Goal: Task Accomplishment & Management: Use online tool/utility

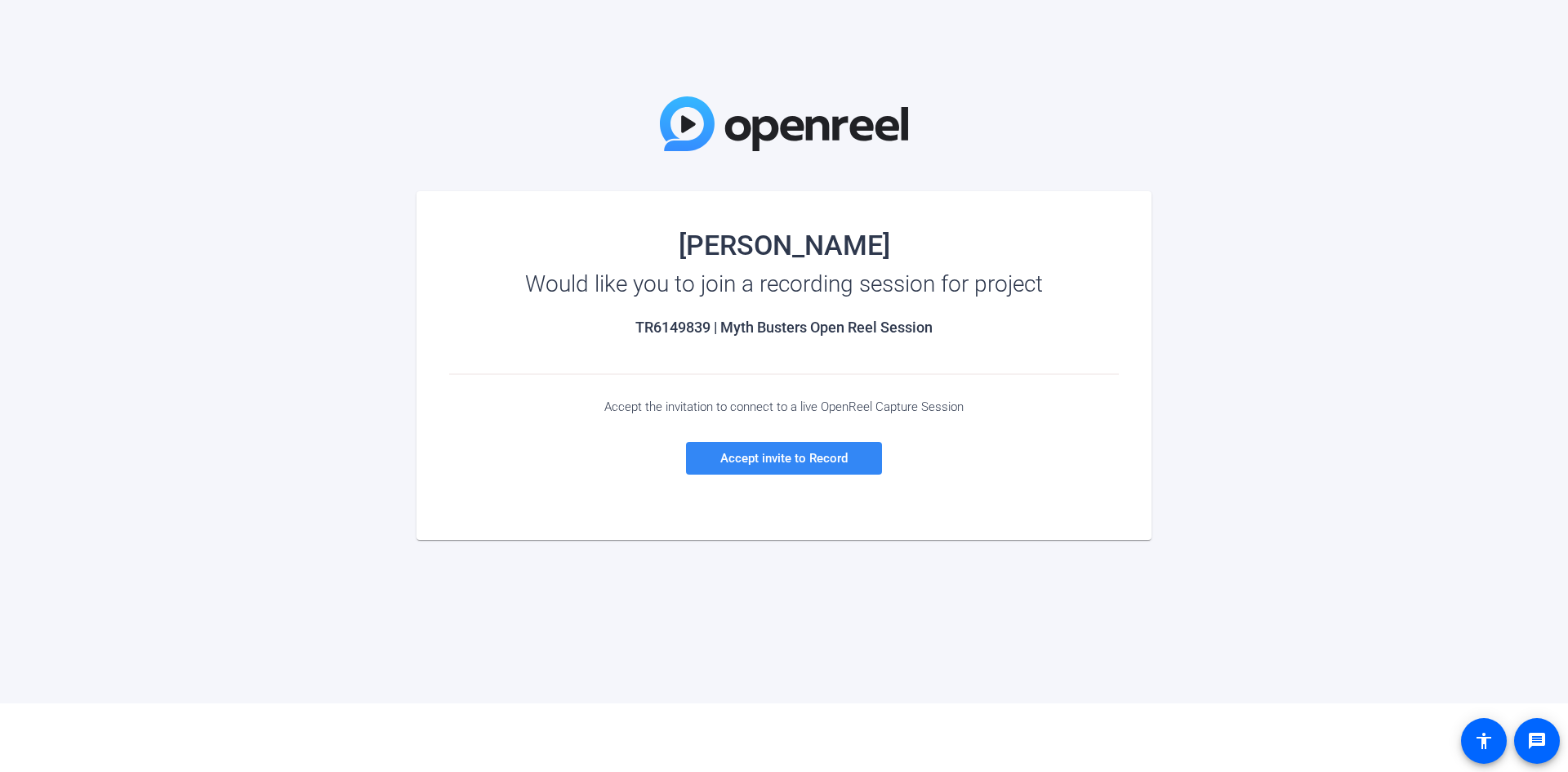
click at [800, 465] on span at bounding box center [784, 458] width 196 height 39
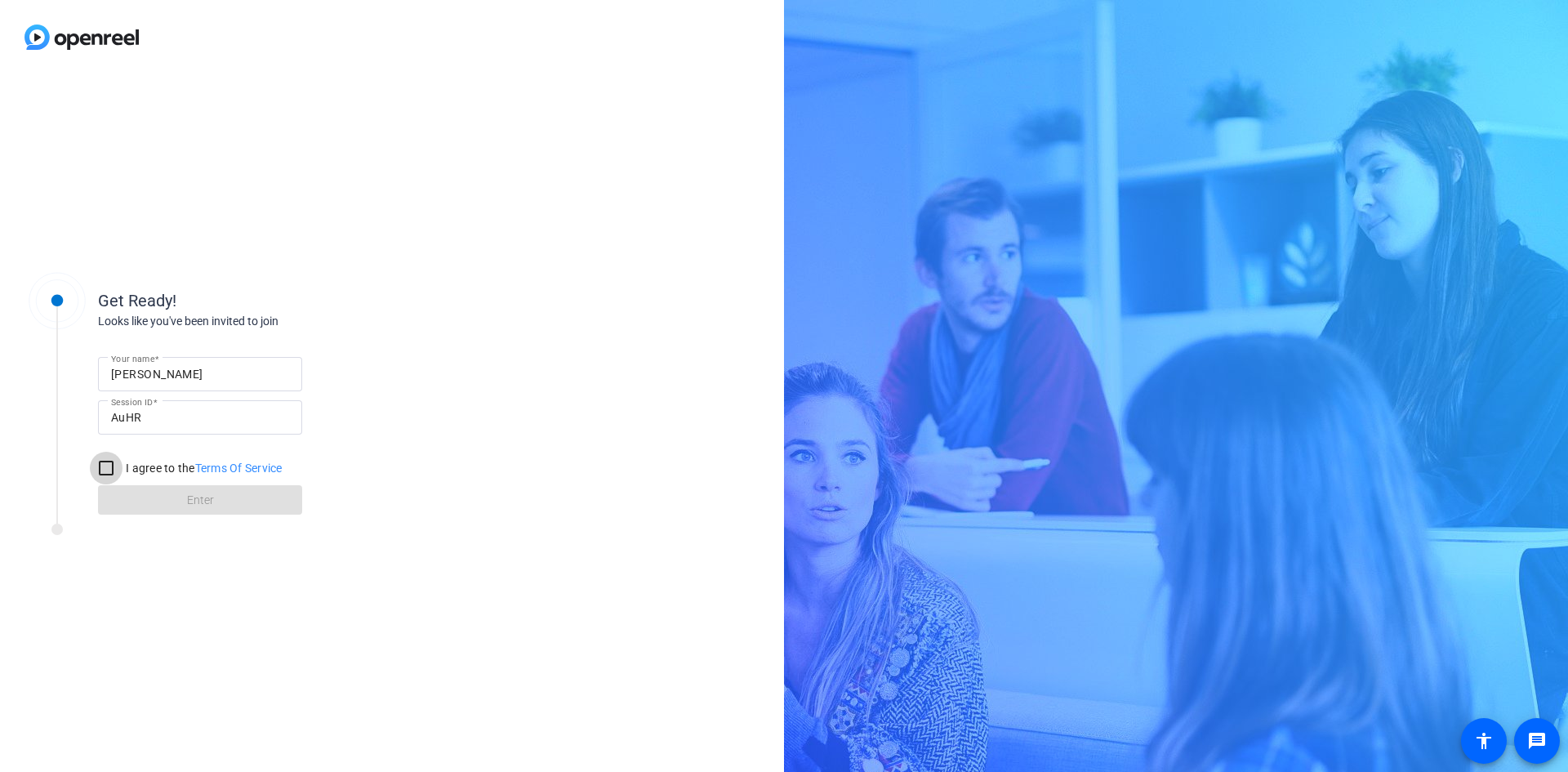
click at [111, 468] on input "I agree to the Terms Of Service" at bounding box center [106, 468] width 33 height 33
checkbox input "true"
click at [199, 499] on span "Enter" at bounding box center [201, 500] width 27 height 18
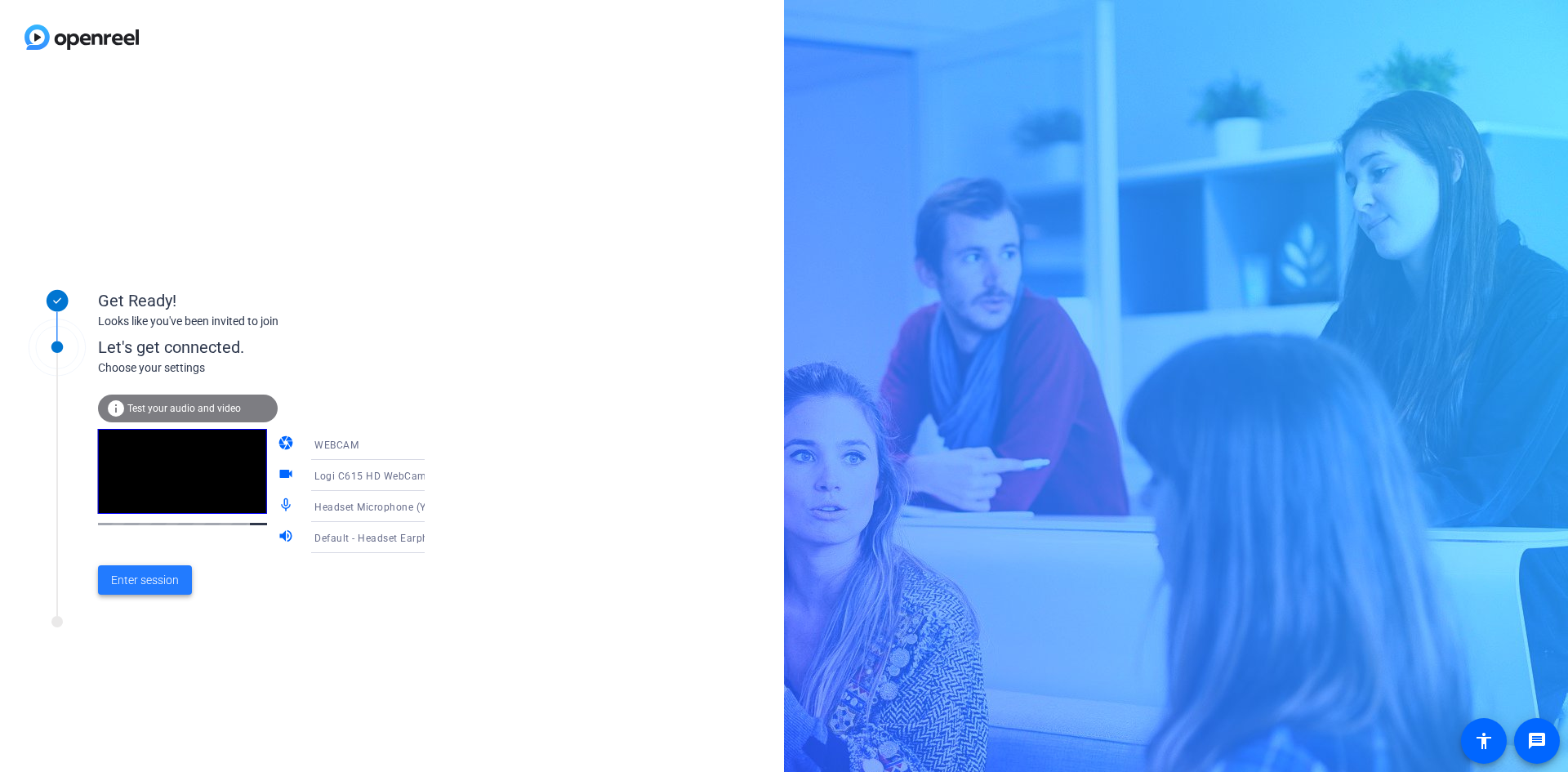
click at [153, 583] on span "Enter session" at bounding box center [145, 580] width 68 height 18
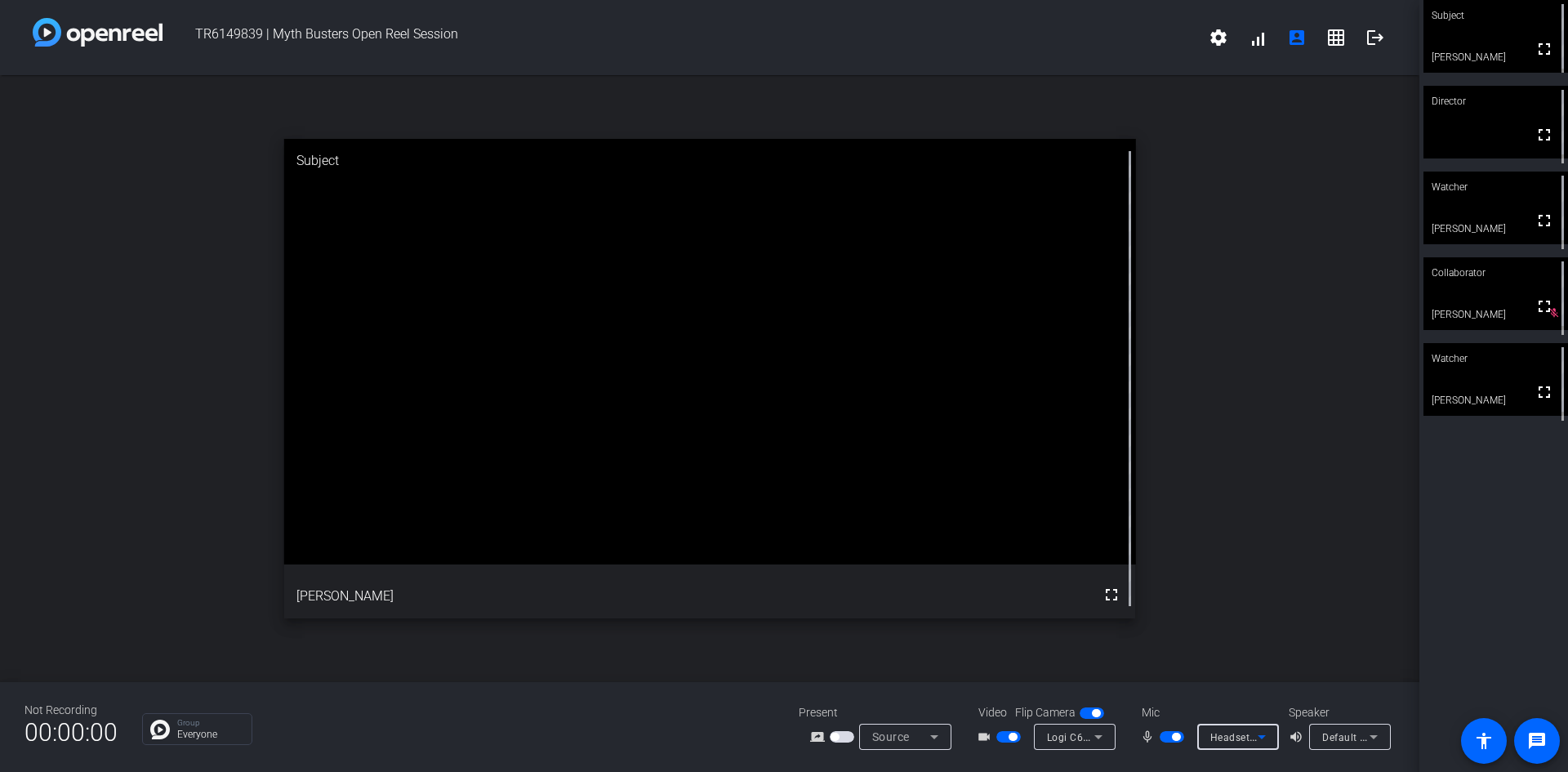
click at [1265, 740] on icon at bounding box center [1262, 737] width 20 height 19
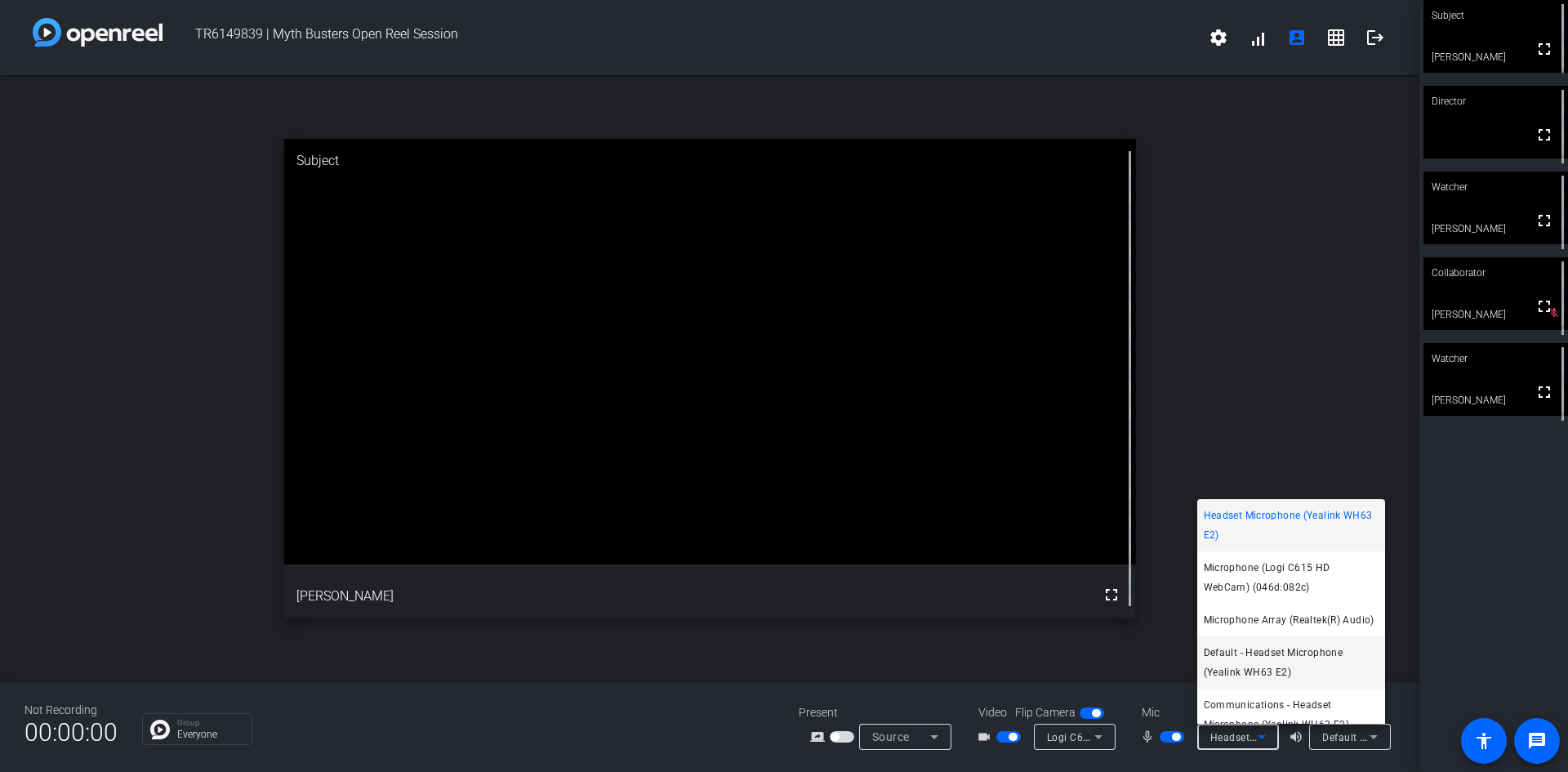
scroll to position [37, 0]
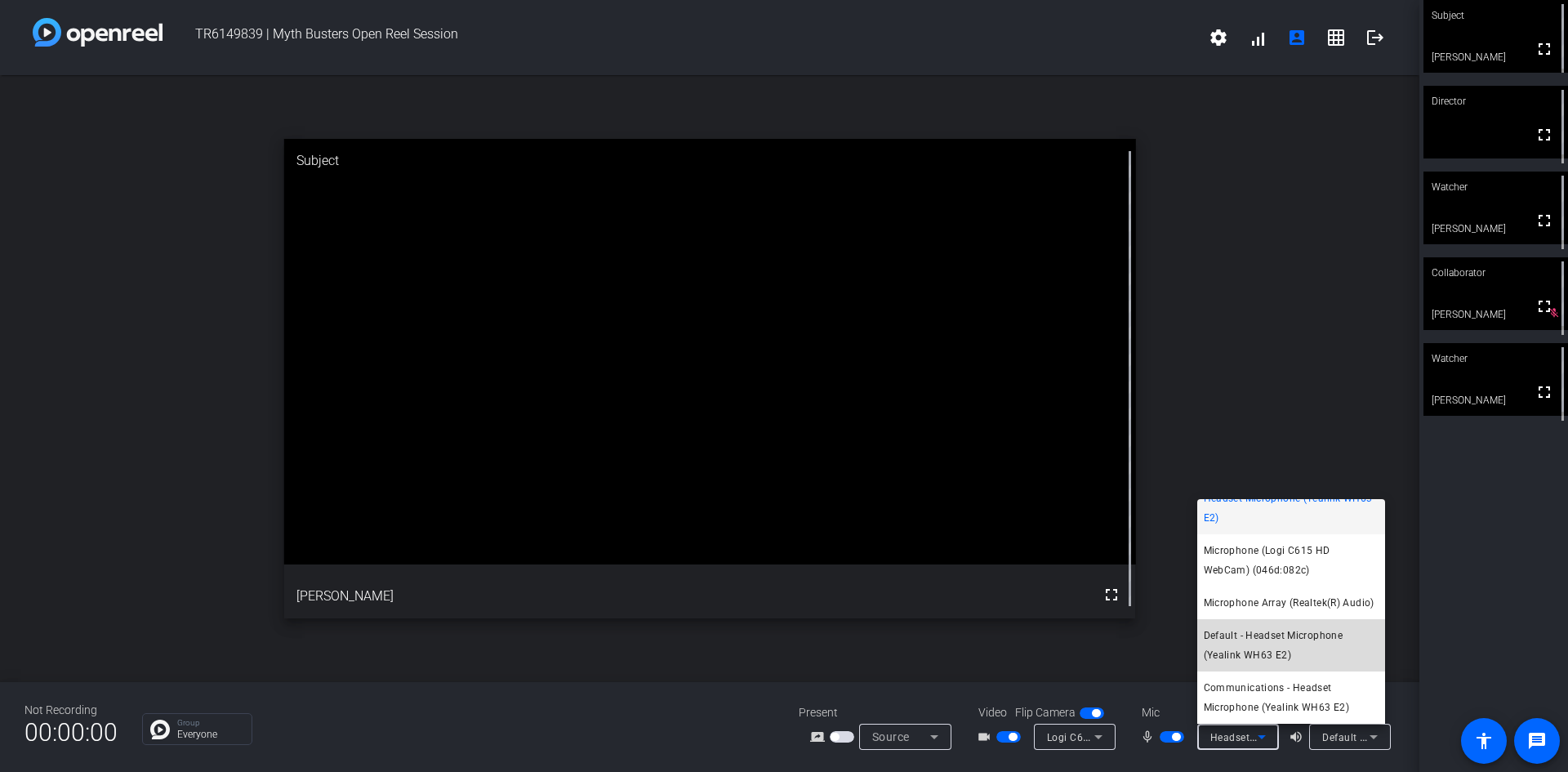
click at [1294, 635] on span "Default - Headset Microphone (Yealink WH63 E2)" at bounding box center [1291, 645] width 175 height 39
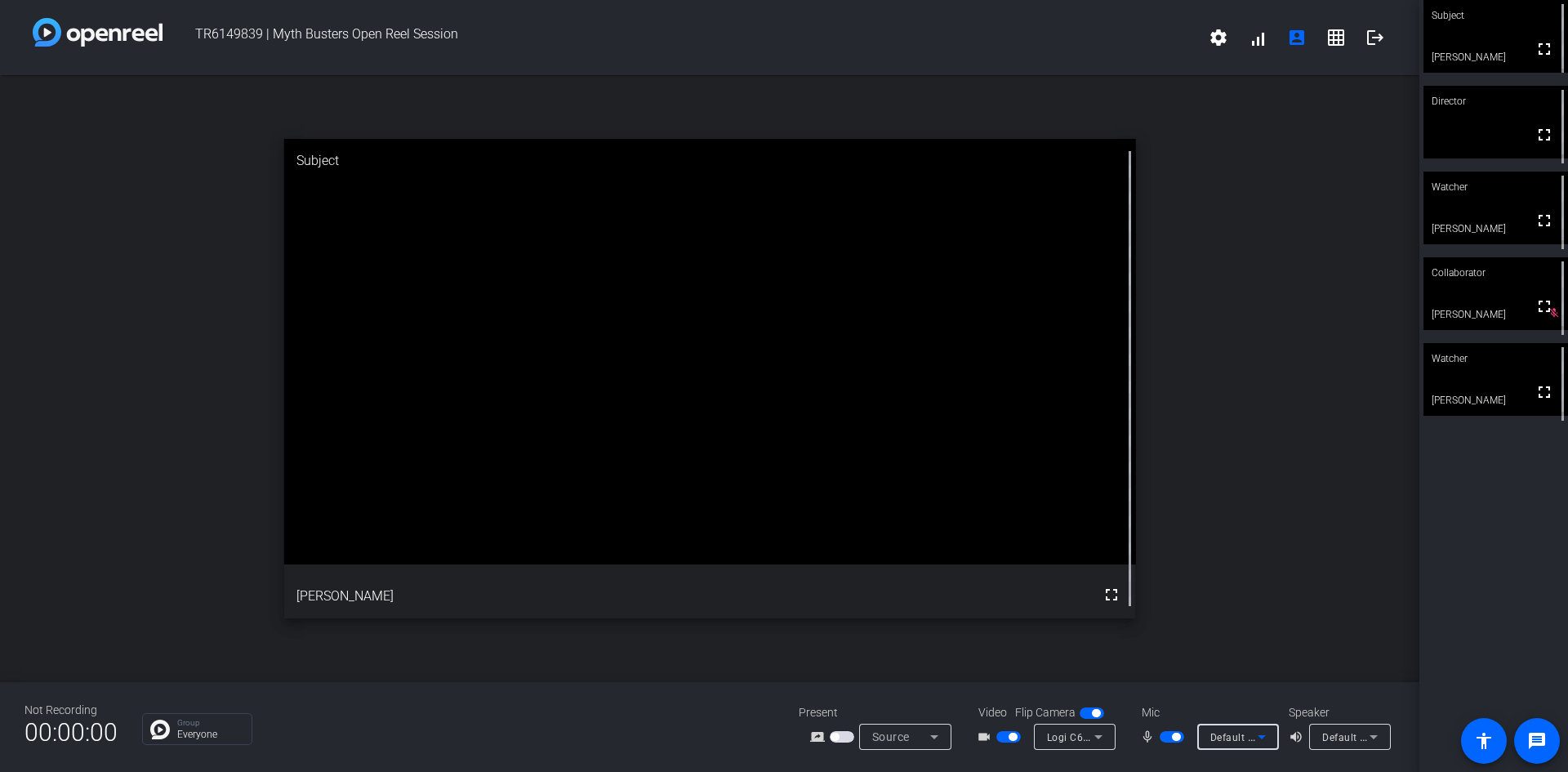
click at [1366, 735] on icon at bounding box center [1374, 737] width 20 height 19
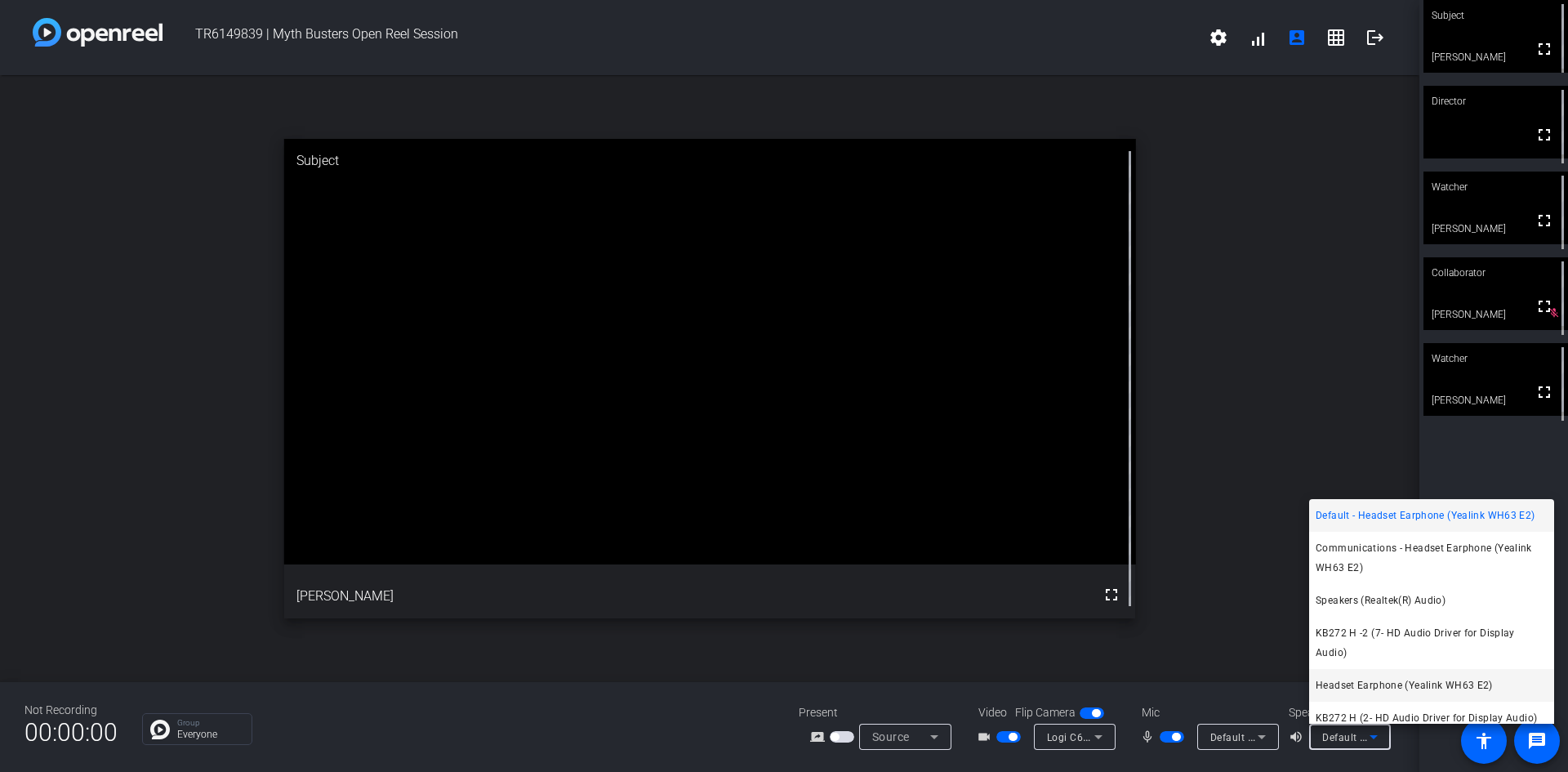
click at [1383, 676] on span "Headset Earphone (Yealink WH63 E2)" at bounding box center [1404, 685] width 177 height 19
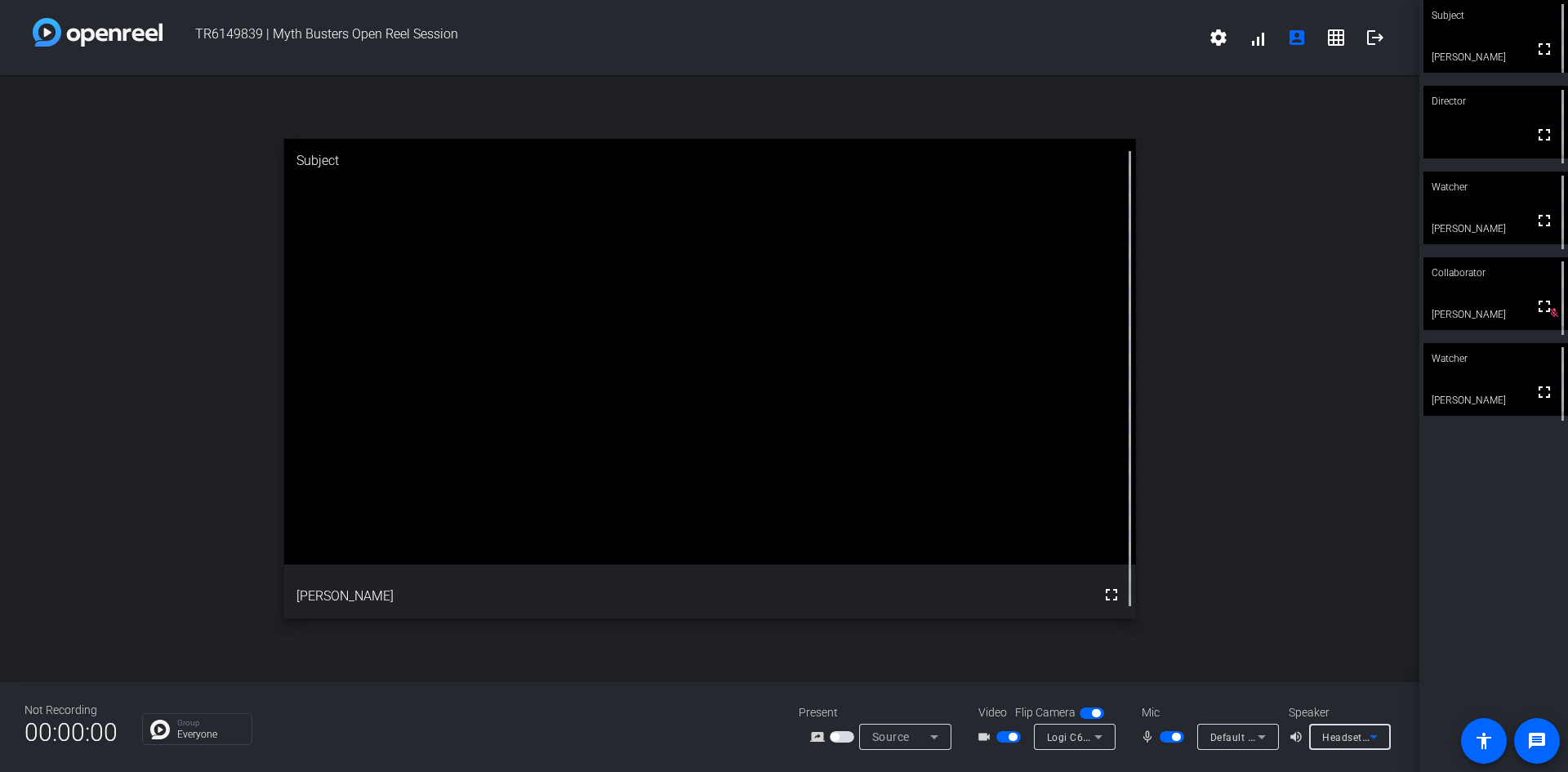
click at [1259, 738] on icon at bounding box center [1262, 737] width 20 height 19
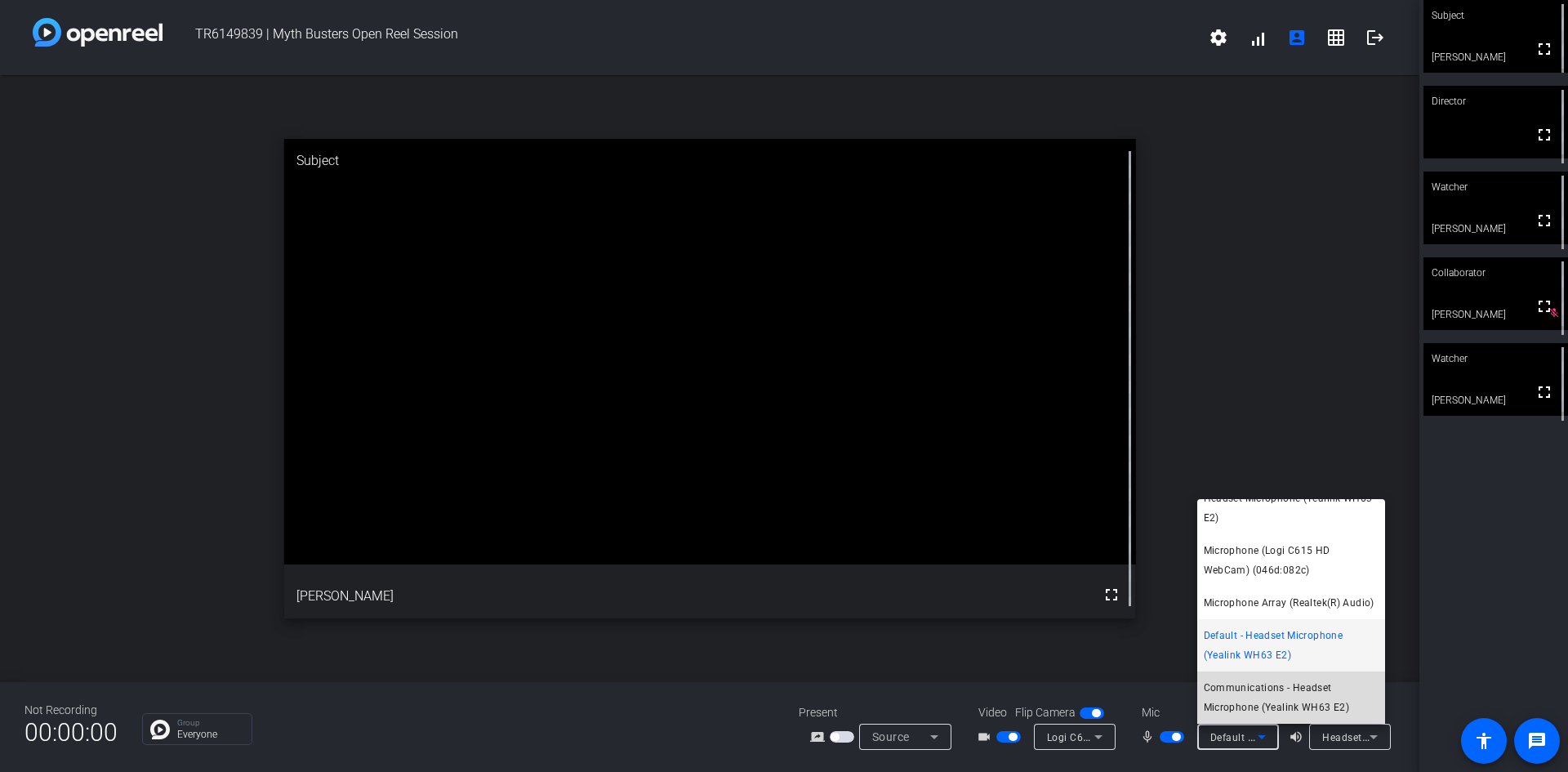
click at [1294, 694] on span "Communications - Headset Microphone (Yealink WH63 E2)" at bounding box center [1291, 697] width 175 height 39
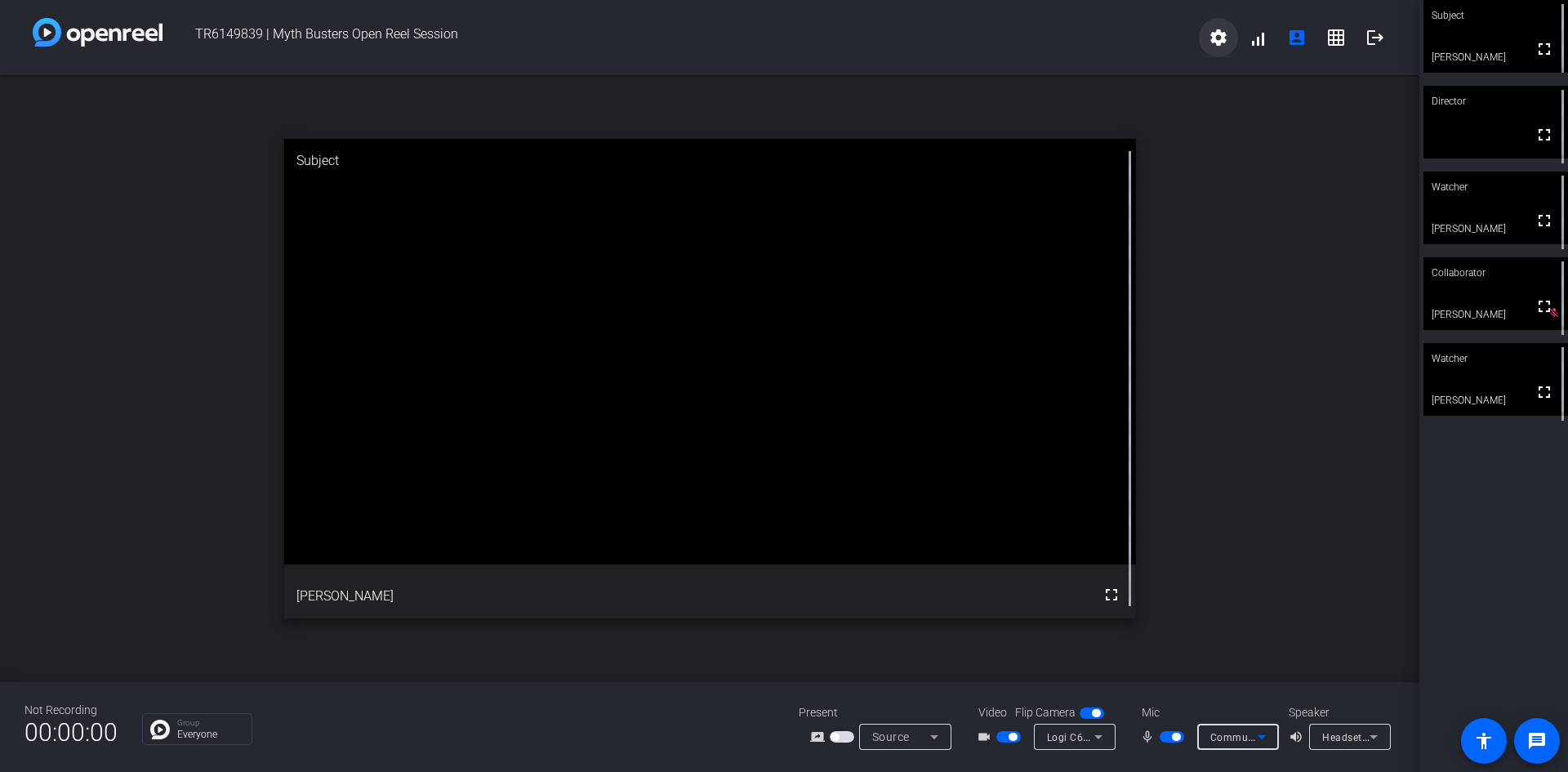
click at [1224, 35] on mat-icon "settings" at bounding box center [1219, 37] width 20 height 19
click at [1145, 94] on div at bounding box center [784, 386] width 1568 height 772
click at [1383, 39] on mat-icon "logout" at bounding box center [1376, 37] width 20 height 19
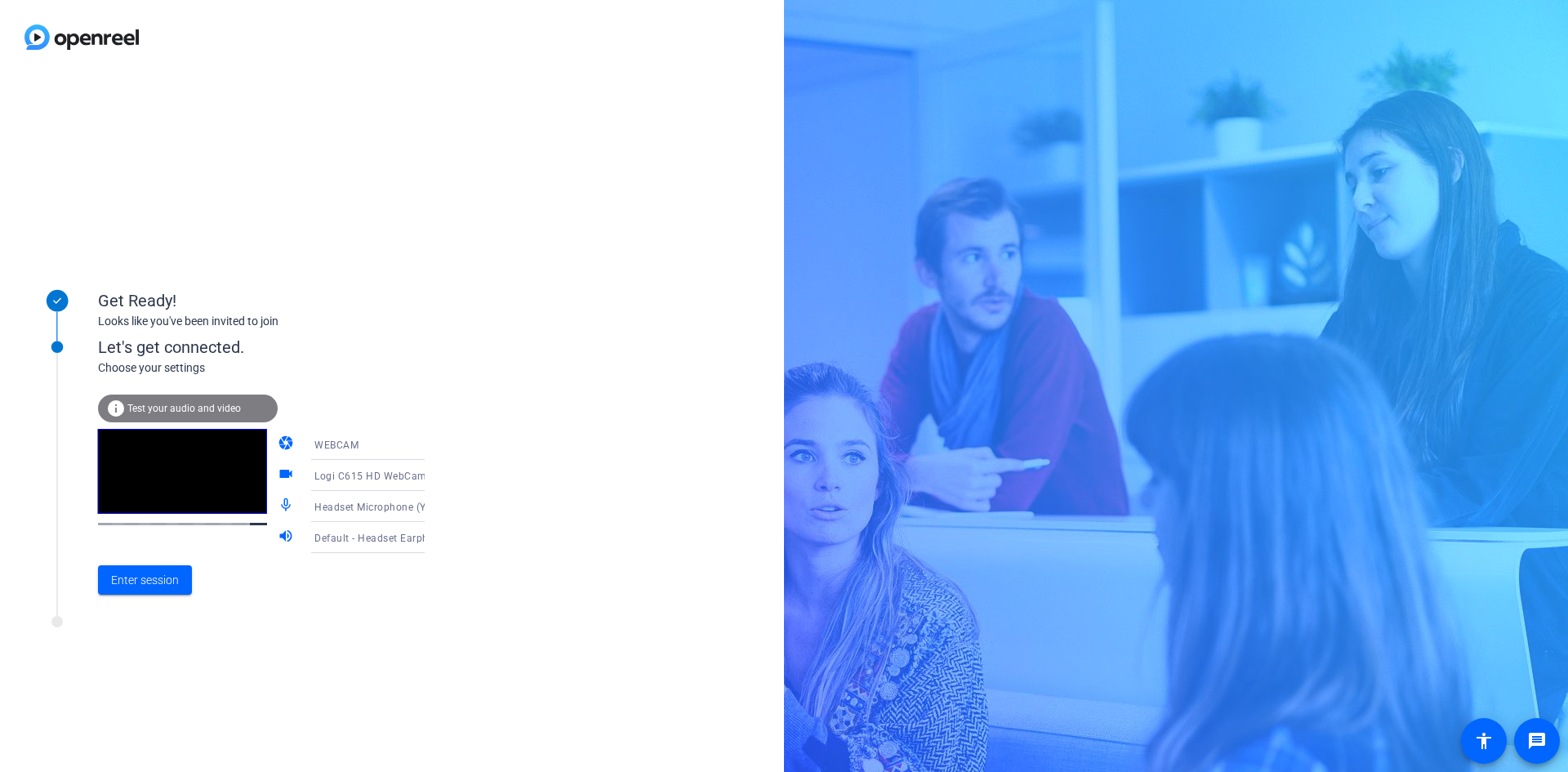
click at [182, 406] on span "Test your audio and video" at bounding box center [184, 408] width 113 height 12
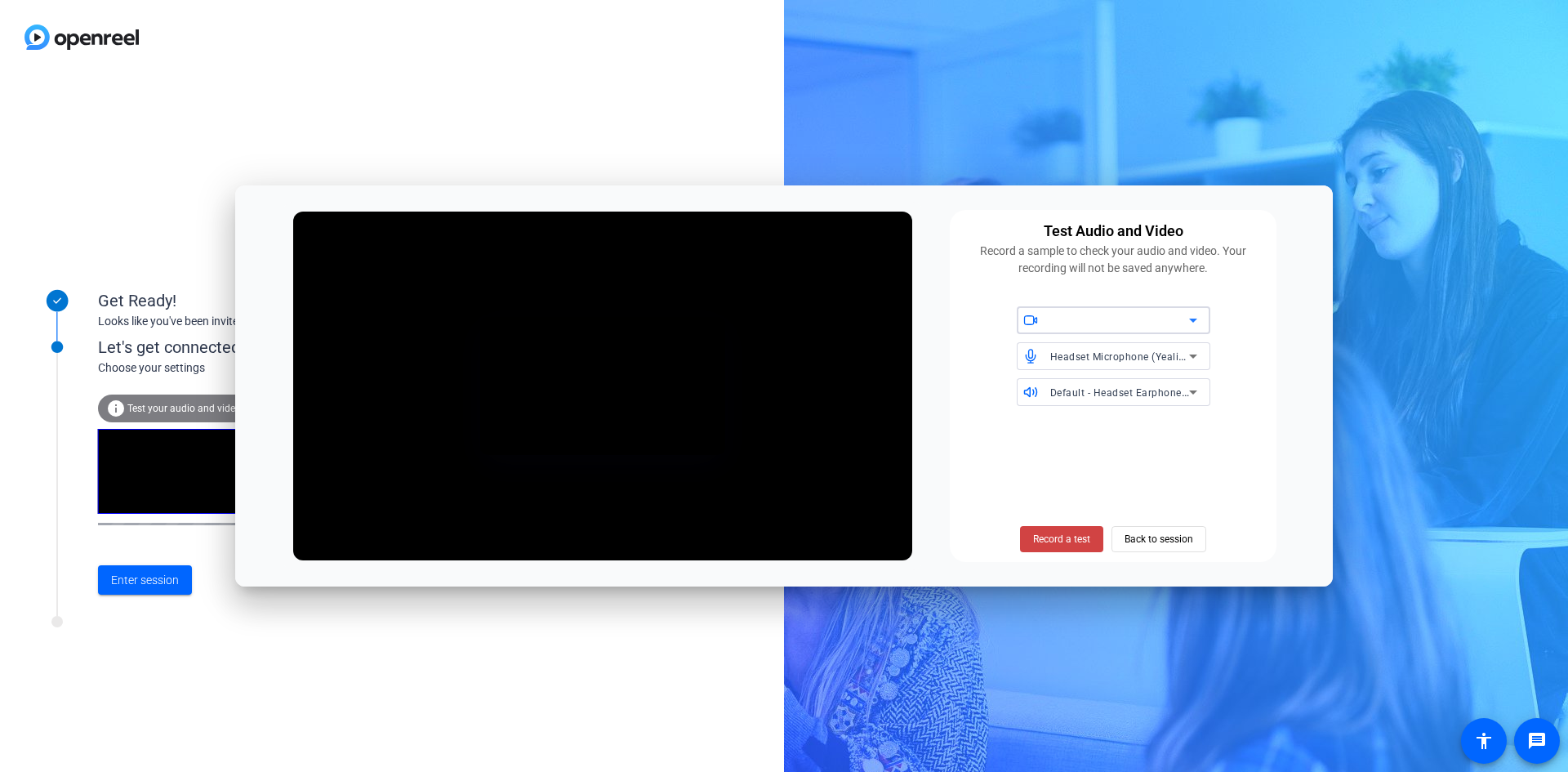
click at [1191, 328] on icon at bounding box center [1194, 320] width 20 height 19
click at [1154, 353] on span "Logi C615 HD WebCam (046d:082c)" at bounding box center [1114, 360] width 168 height 39
click at [1198, 359] on icon at bounding box center [1194, 356] width 20 height 19
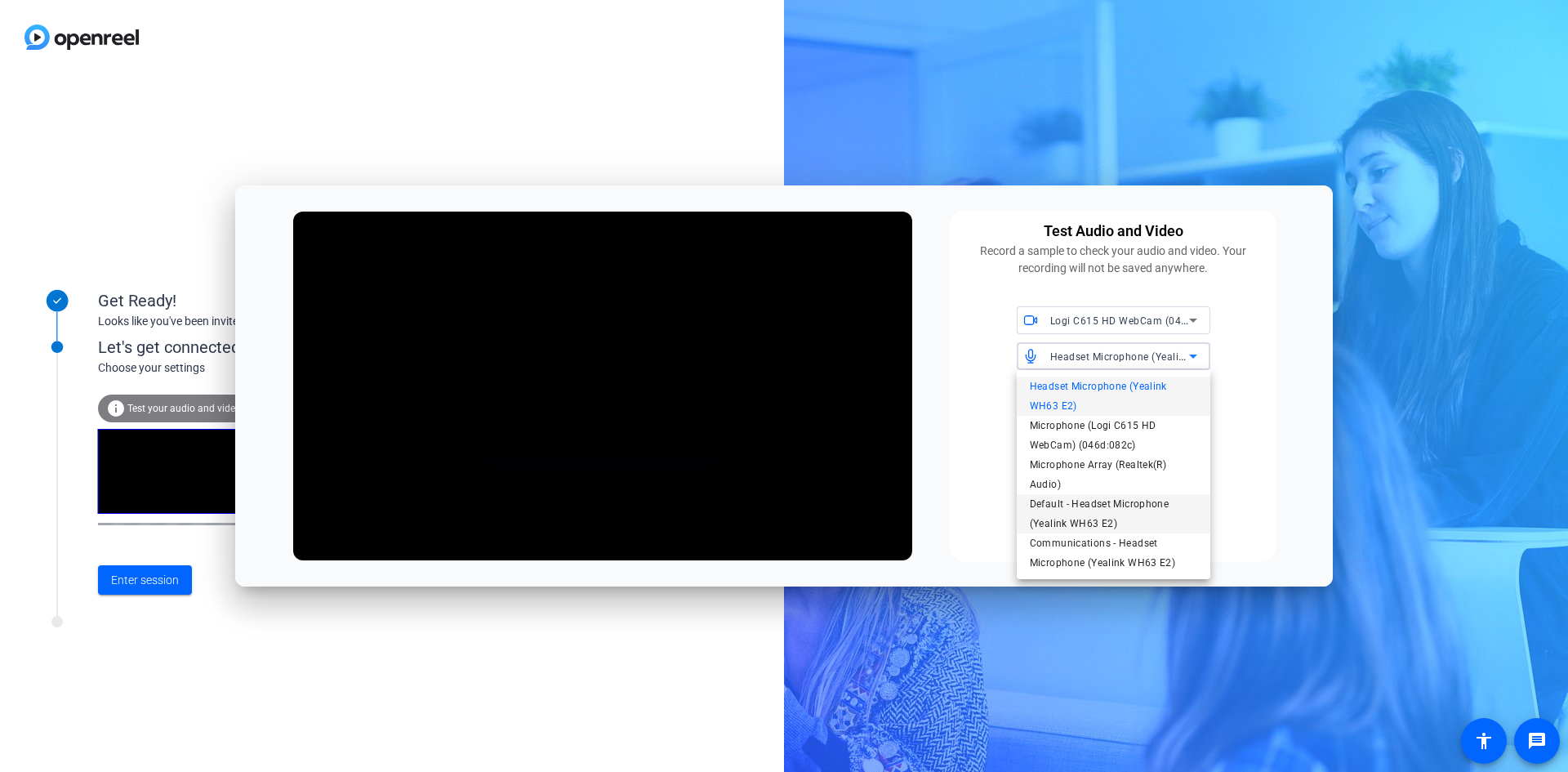
click at [1109, 511] on span "Default - Headset Microphone (Yealink WH63 E2)" at bounding box center [1114, 514] width 168 height 39
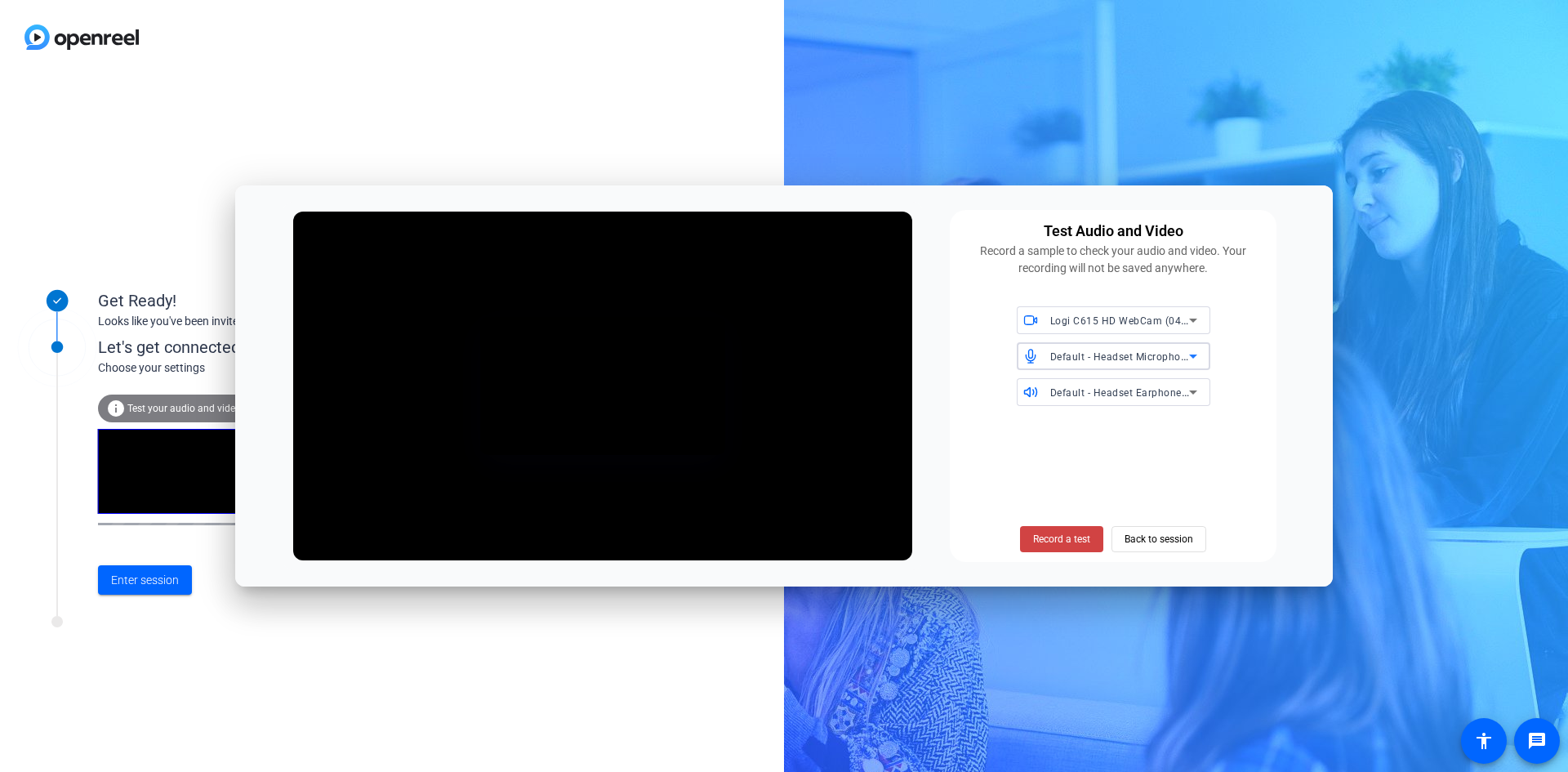
click at [1124, 364] on div "Default - Headset Microphone (Yealink WH63 E2)" at bounding box center [1119, 356] width 138 height 20
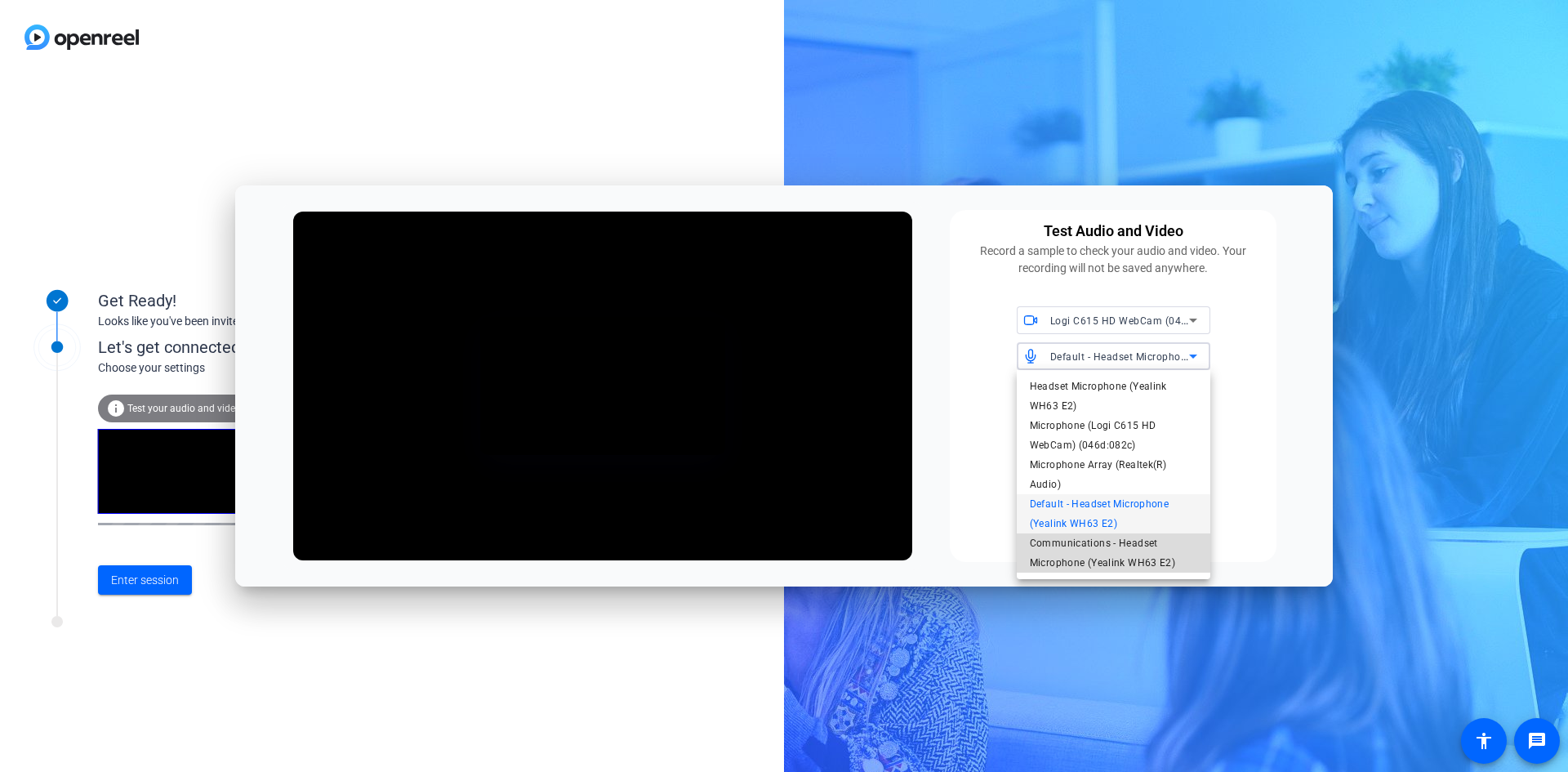
click at [1081, 547] on span "Communications - Headset Microphone (Yealink WH63 E2)" at bounding box center [1114, 553] width 168 height 39
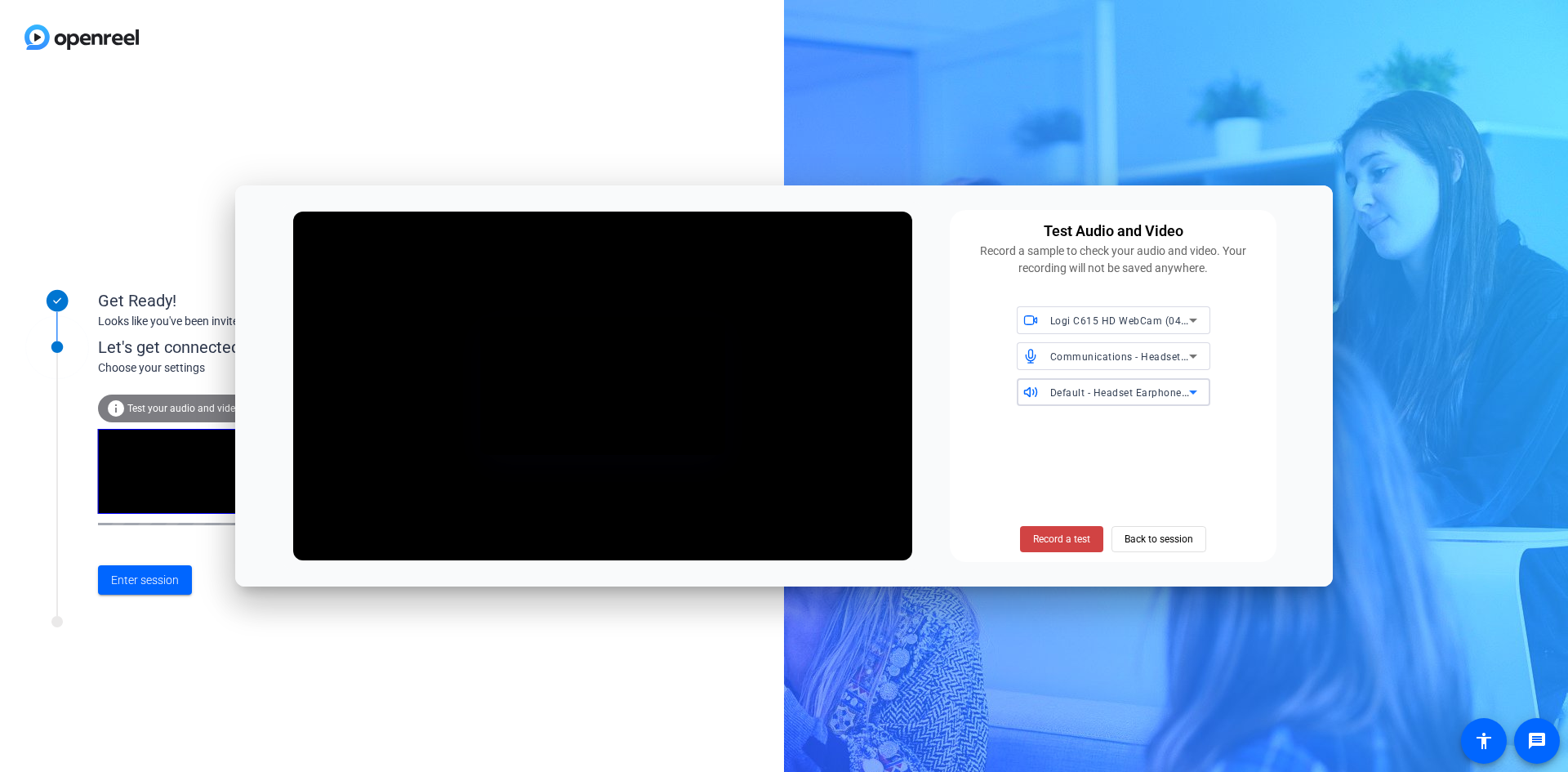
click at [1119, 395] on span "Default - Headset Earphone (Yealink WH63 E2)" at bounding box center [1162, 391] width 224 height 13
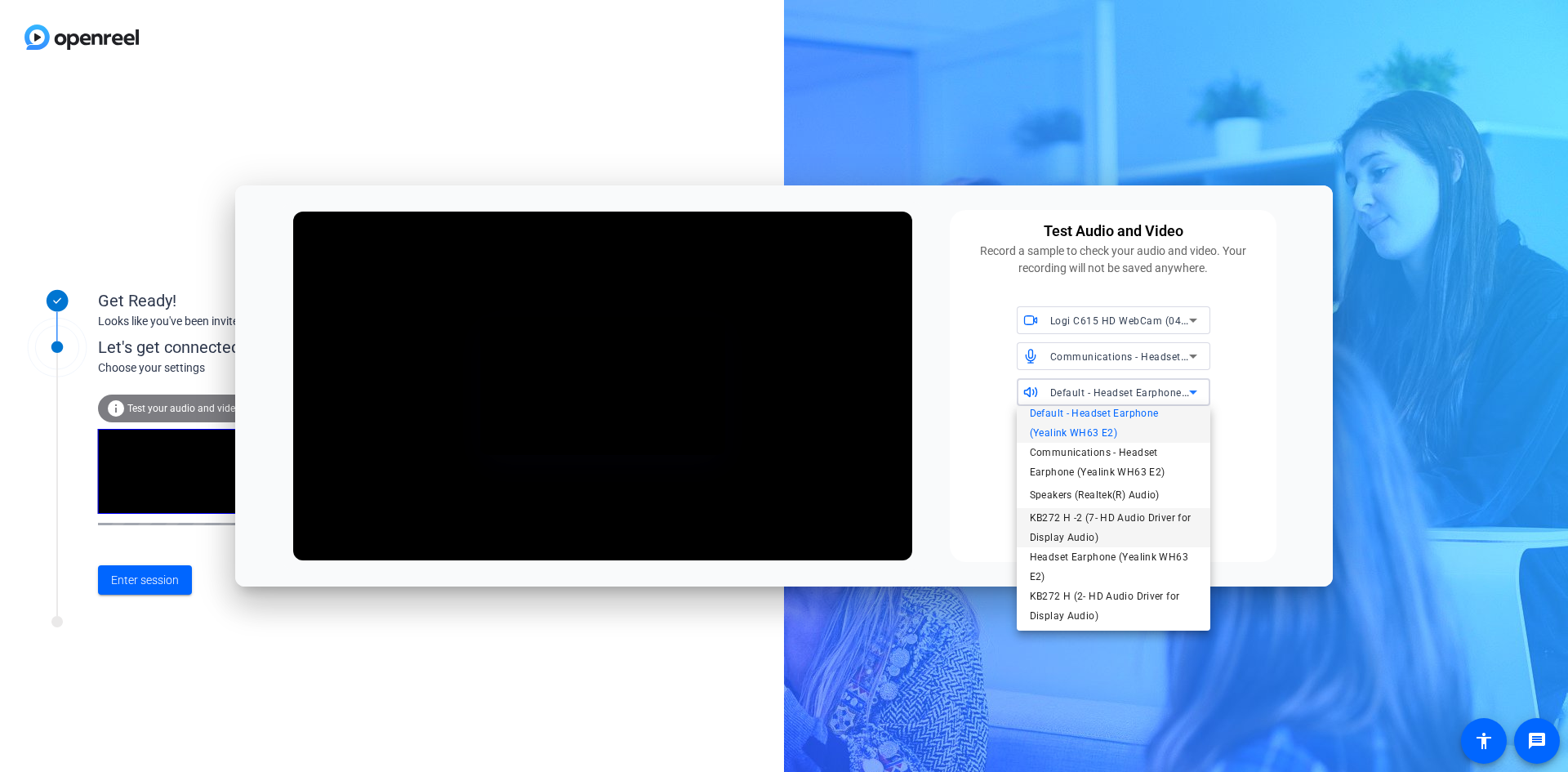
scroll to position [11, 0]
click at [1115, 565] on span "Headset Earphone (Yealink WH63 E2)" at bounding box center [1114, 565] width 168 height 39
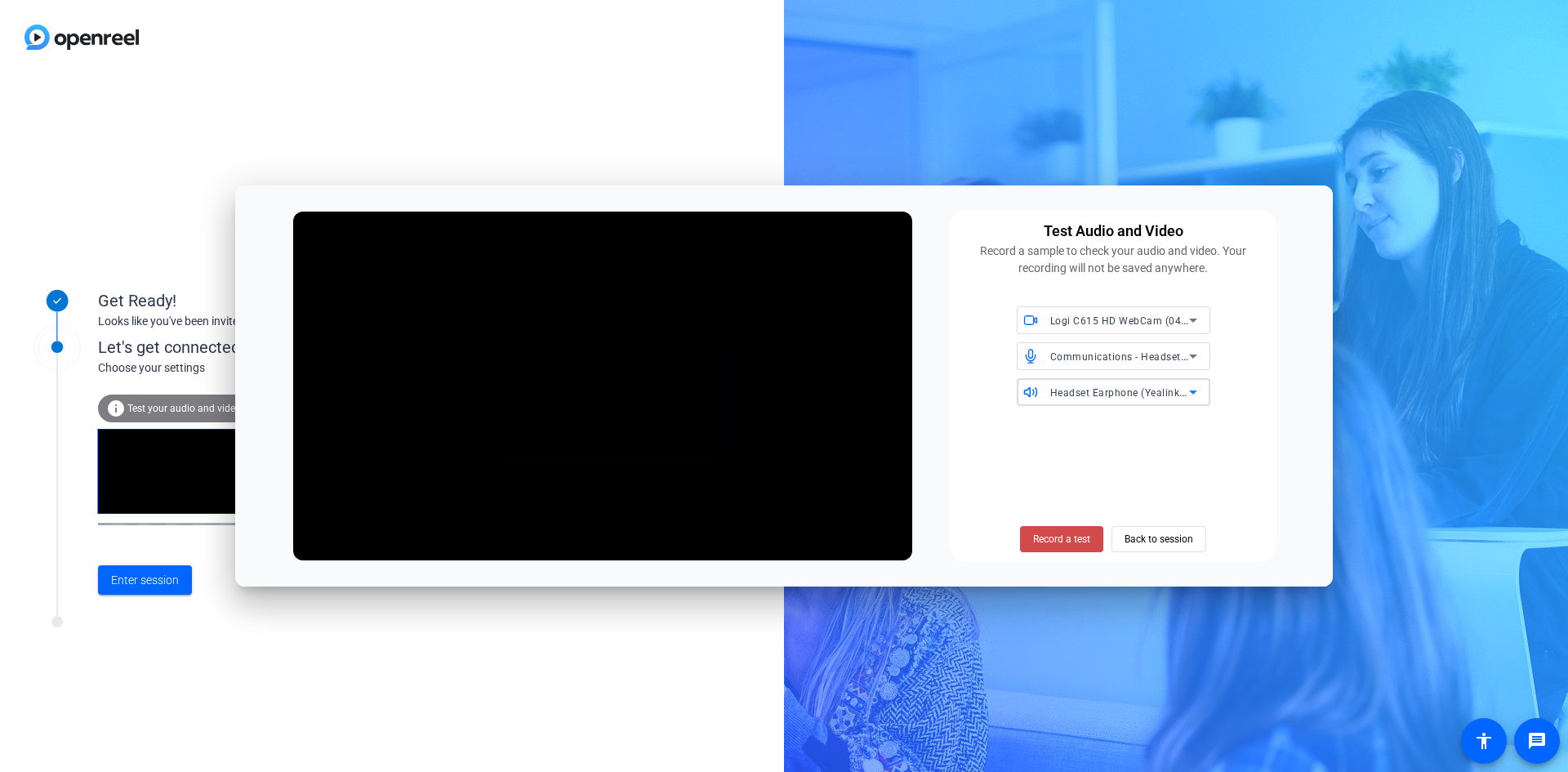
click at [1069, 545] on span "Record a test" at bounding box center [1062, 538] width 58 height 15
click at [1060, 545] on span "Stop Testing (4s)" at bounding box center [1062, 538] width 74 height 15
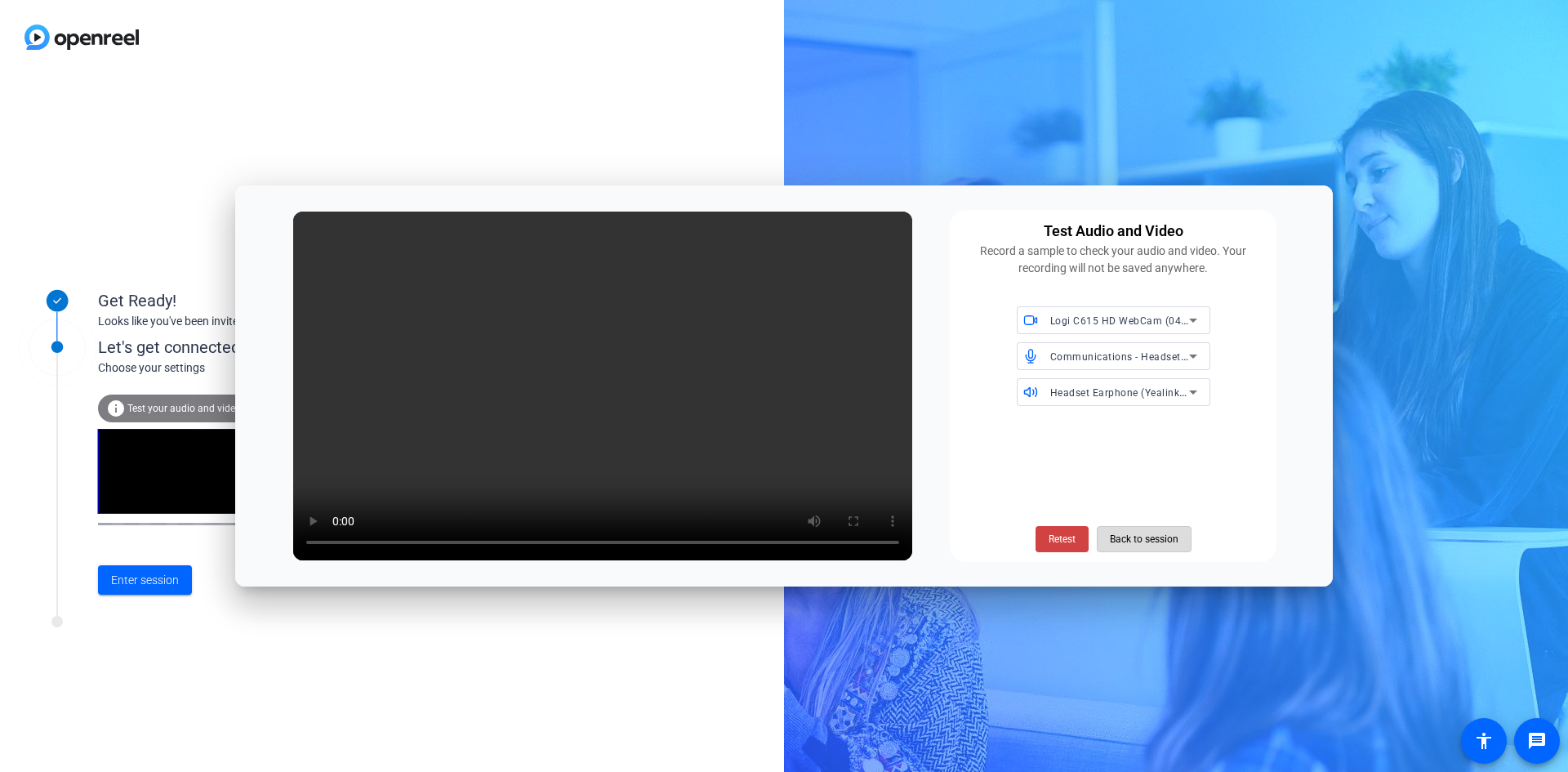
click at [1141, 542] on span "Back to session" at bounding box center [1144, 539] width 68 height 31
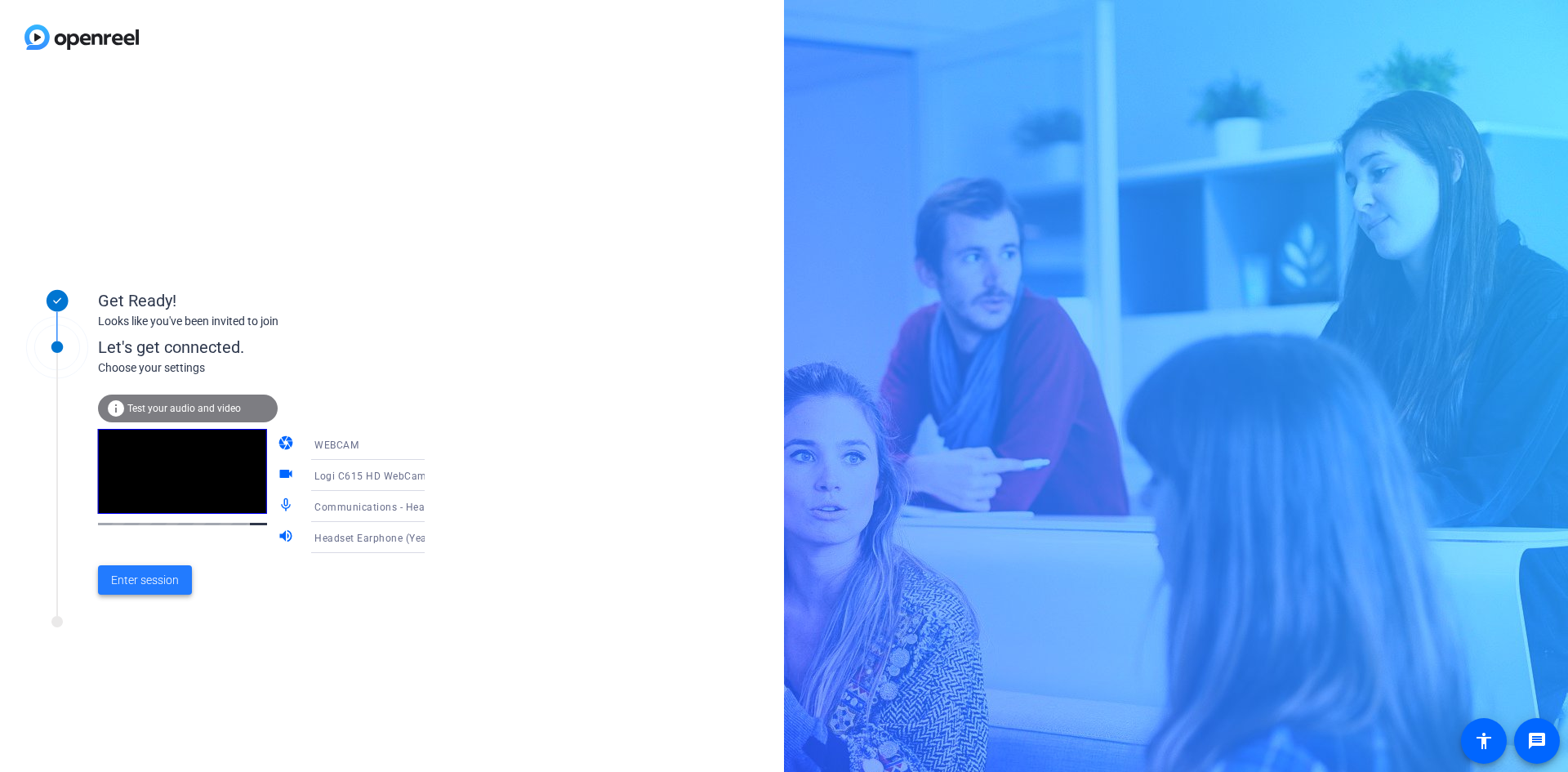
click at [153, 581] on span "Enter session" at bounding box center [145, 580] width 68 height 18
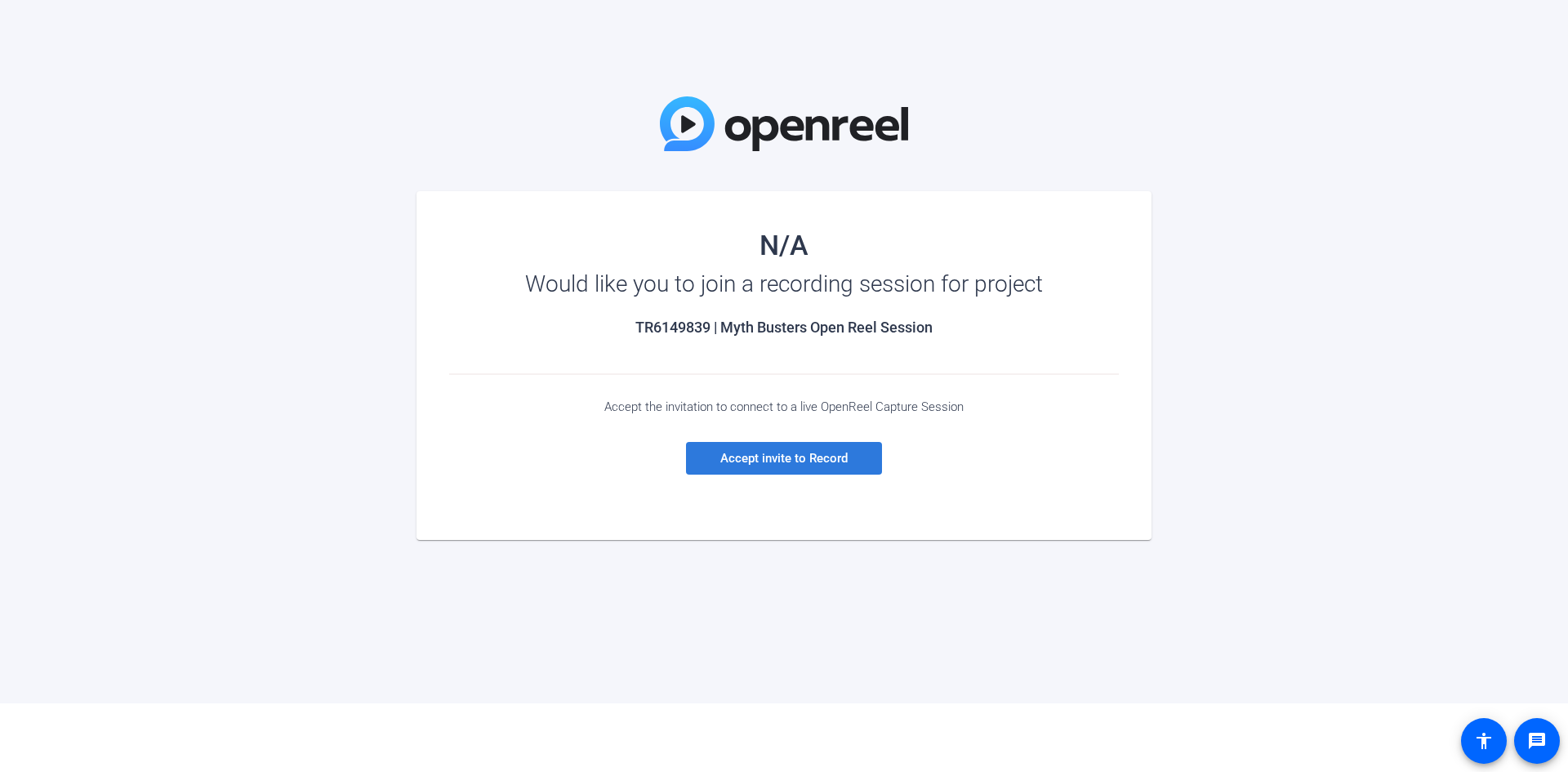
click at [781, 455] on span "Accept invite to Record" at bounding box center [784, 457] width 128 height 15
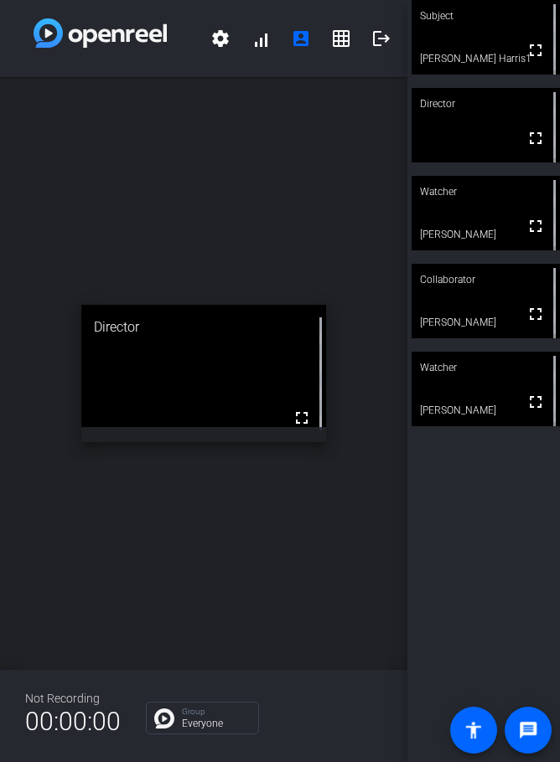
click at [91, 147] on div "open_in_new Director fullscreen" at bounding box center [203, 373] width 407 height 593
